Goal: Information Seeking & Learning: Learn about a topic

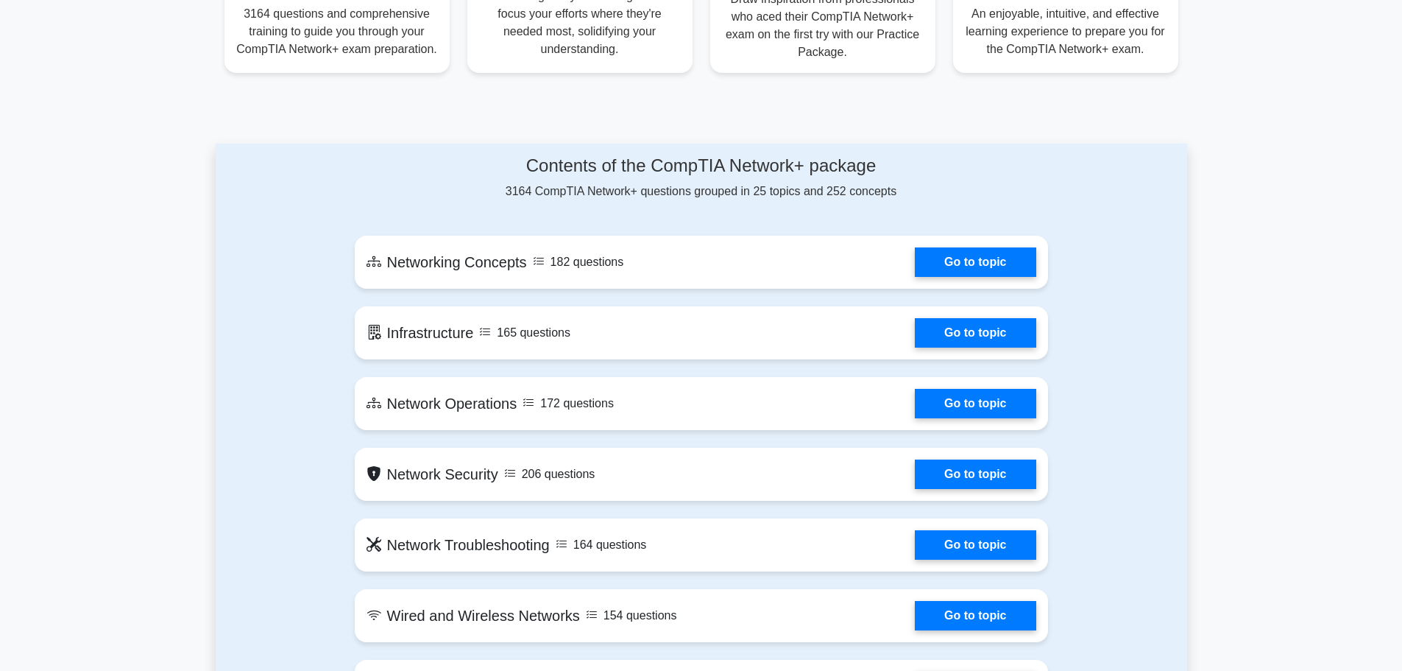
scroll to position [589, 0]
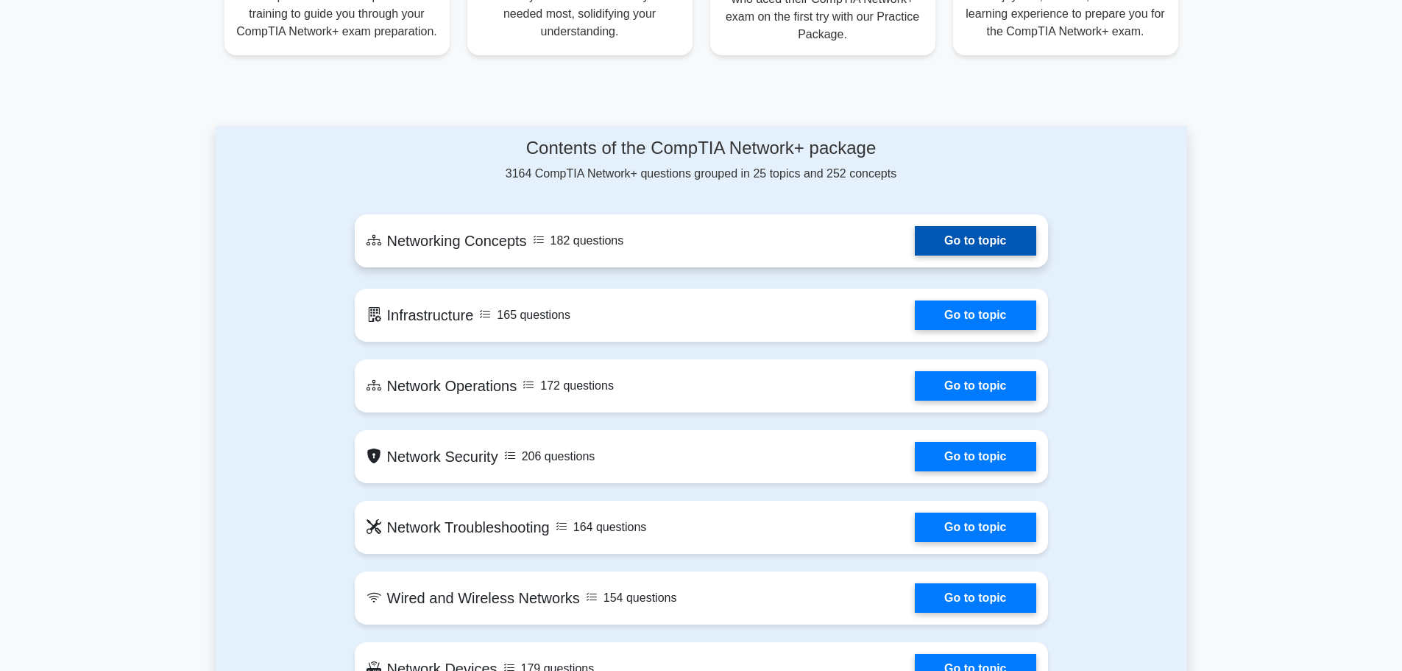
click at [915, 226] on link "Go to topic" at bounding box center [975, 240] width 121 height 29
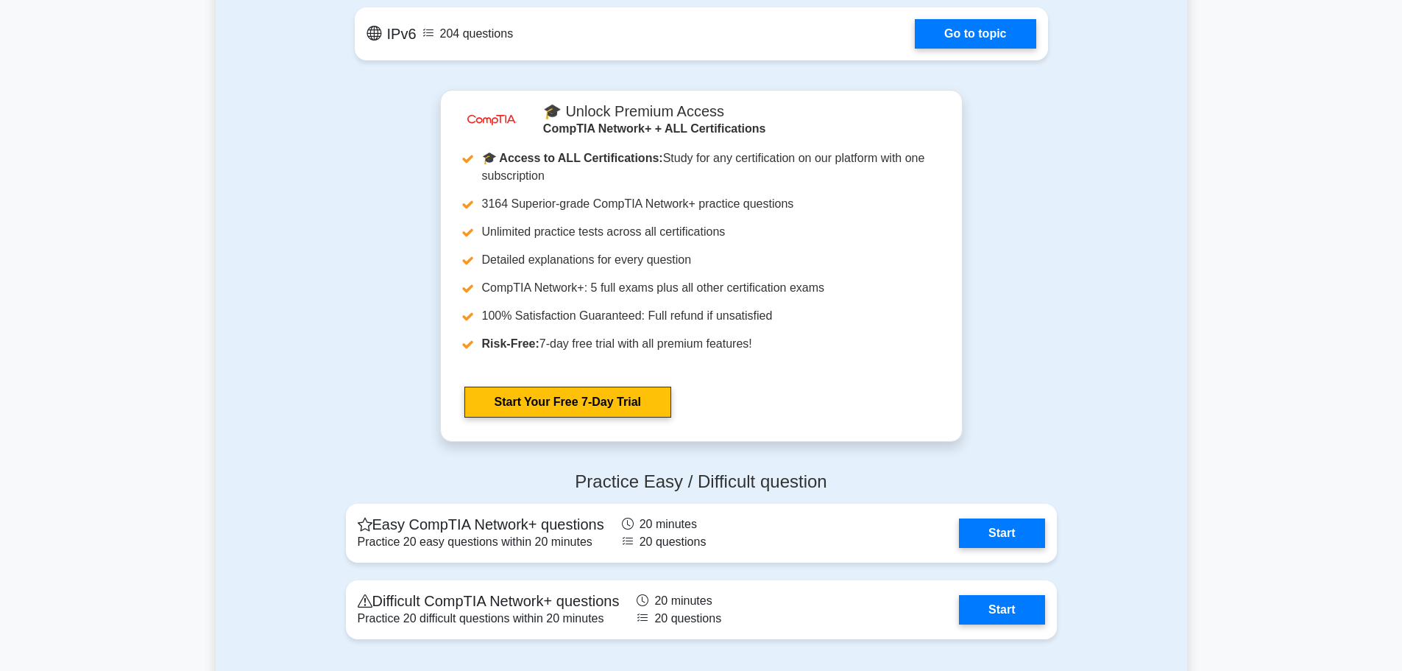
scroll to position [2503, 0]
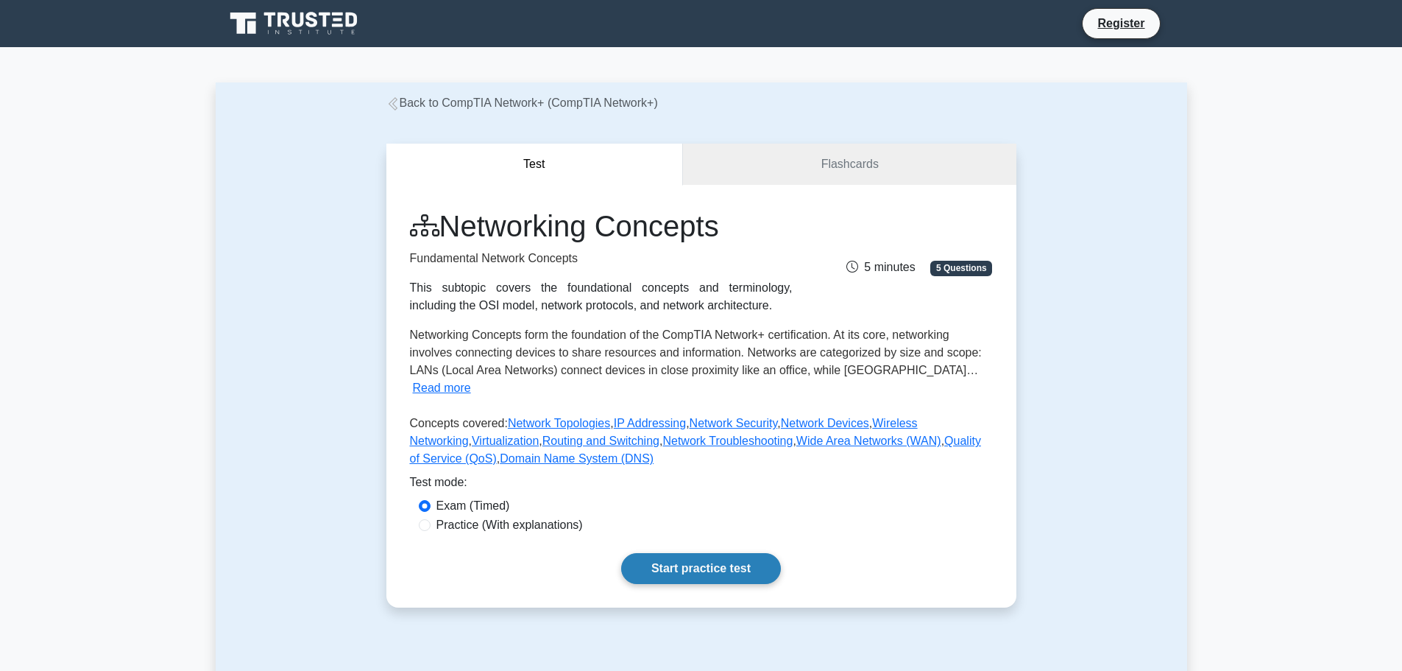
click at [698, 553] on link "Start practice test" at bounding box center [701, 568] width 160 height 31
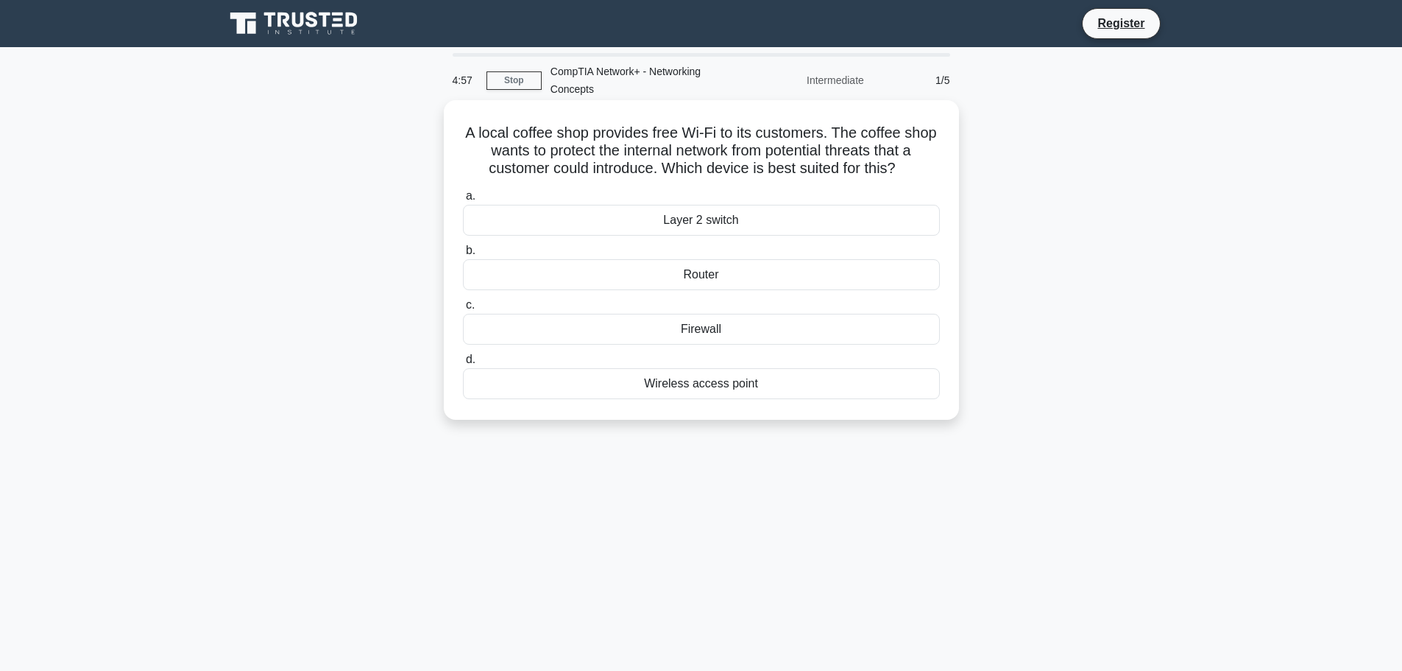
click at [702, 227] on div "Layer 2 switch" at bounding box center [701, 220] width 477 height 31
click at [463, 201] on input "a. Layer 2 switch" at bounding box center [463, 196] width 0 height 10
